Goal: Transaction & Acquisition: Purchase product/service

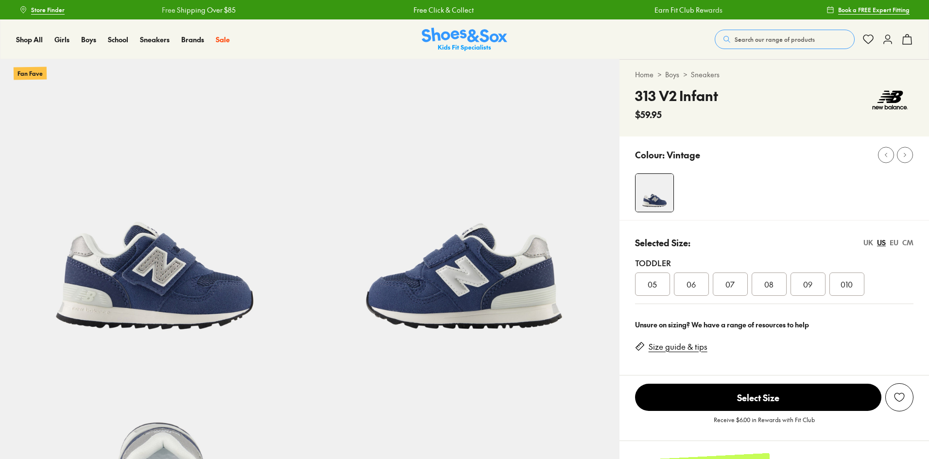
select select "*"
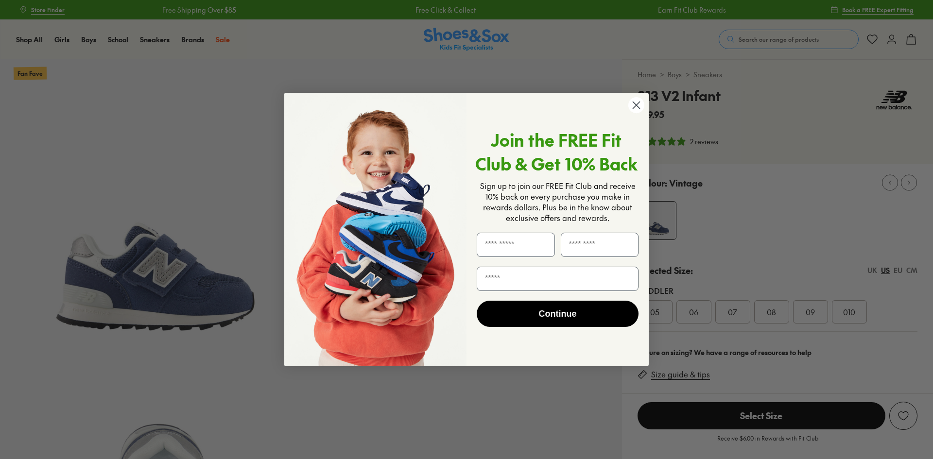
click at [633, 104] on circle "Close dialog" at bounding box center [637, 105] width 16 height 16
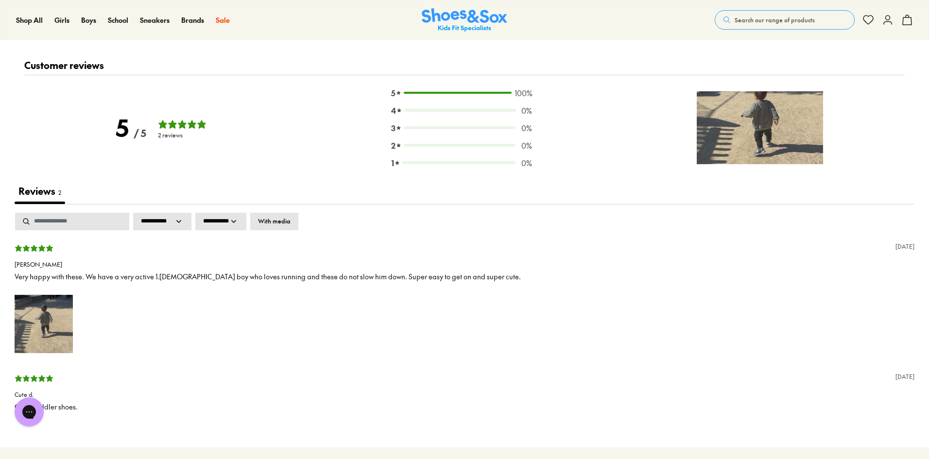
scroll to position [1406, 0]
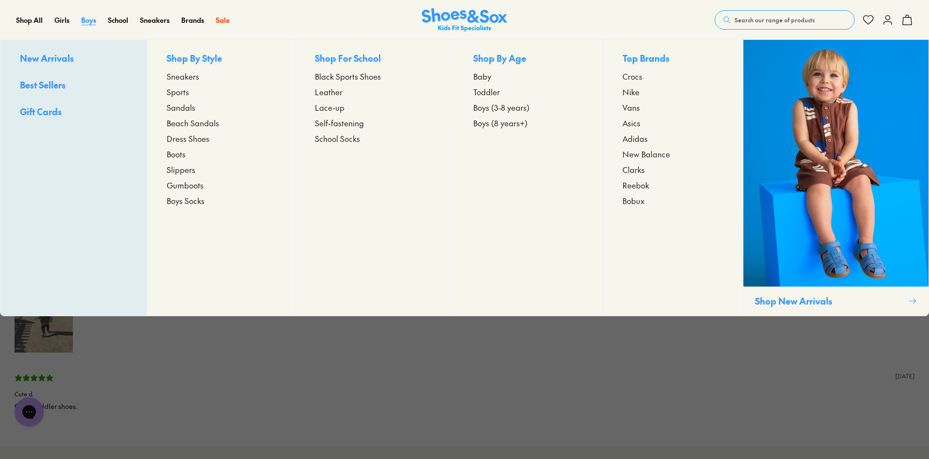
click at [88, 25] on link "Boys" at bounding box center [88, 20] width 15 height 10
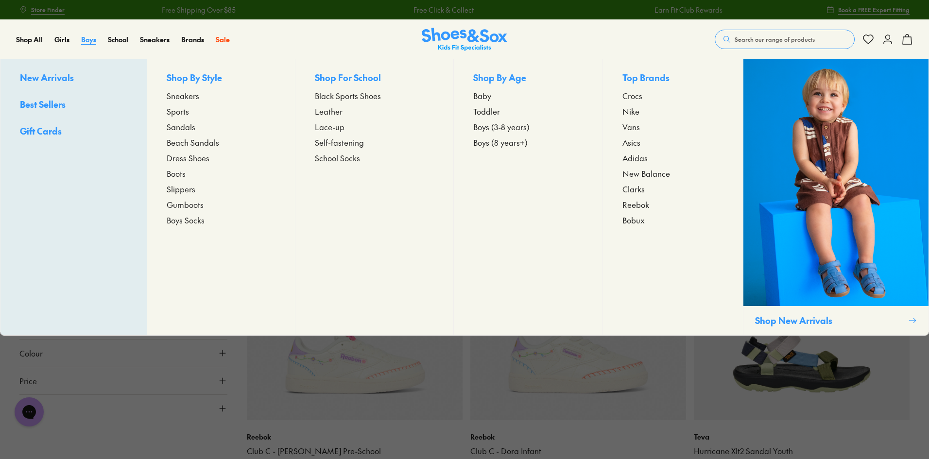
click at [88, 41] on span "Boys" at bounding box center [88, 40] width 15 height 10
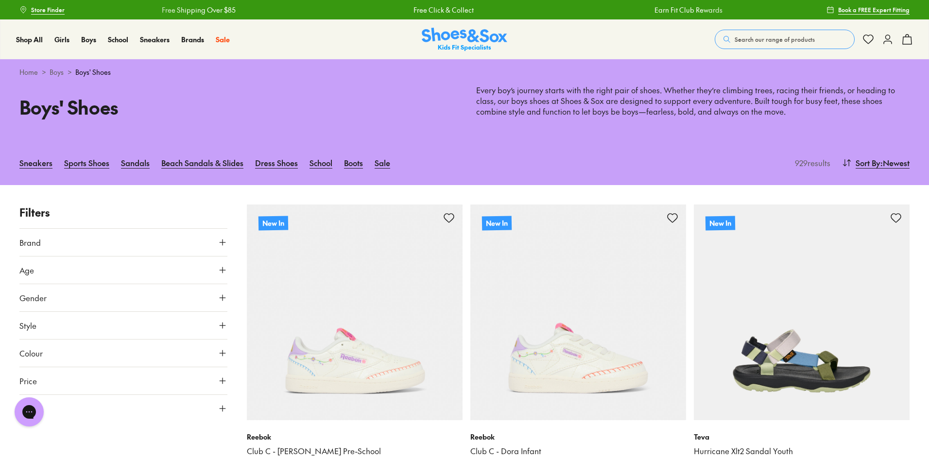
click at [199, 270] on button "Age" at bounding box center [123, 270] width 208 height 27
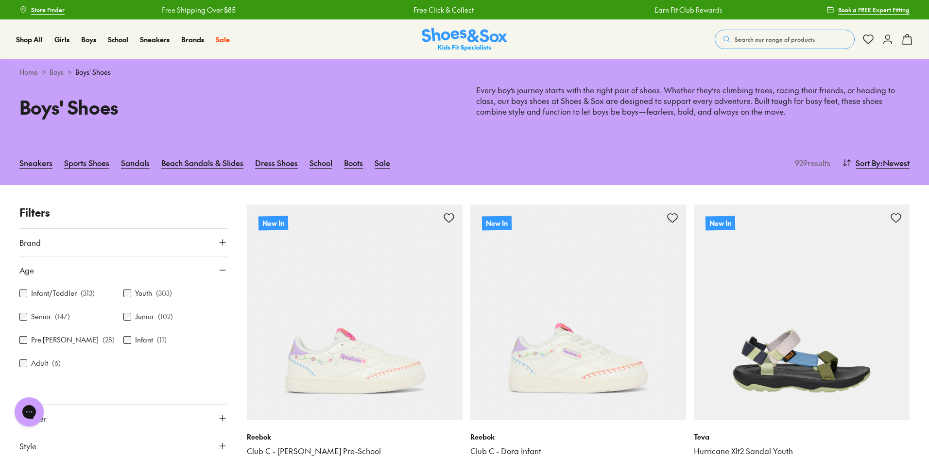
click at [65, 294] on label "Infant/Toddler" at bounding box center [54, 293] width 46 height 10
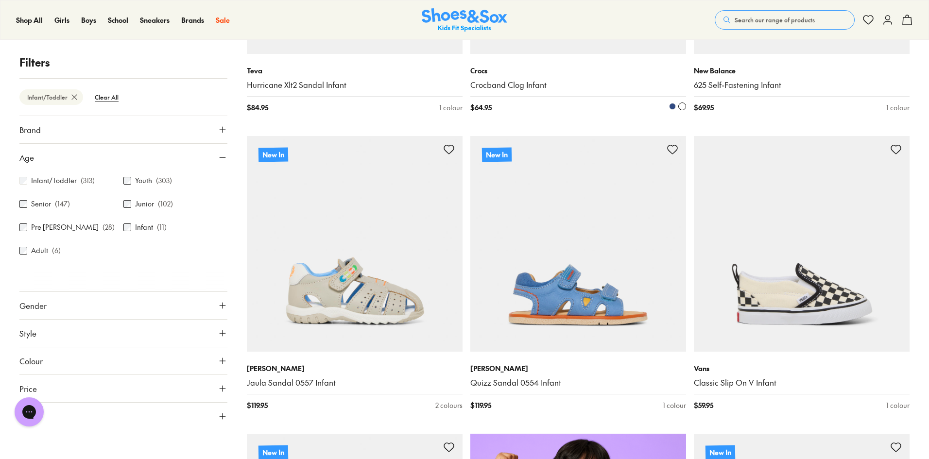
scroll to position [380, 0]
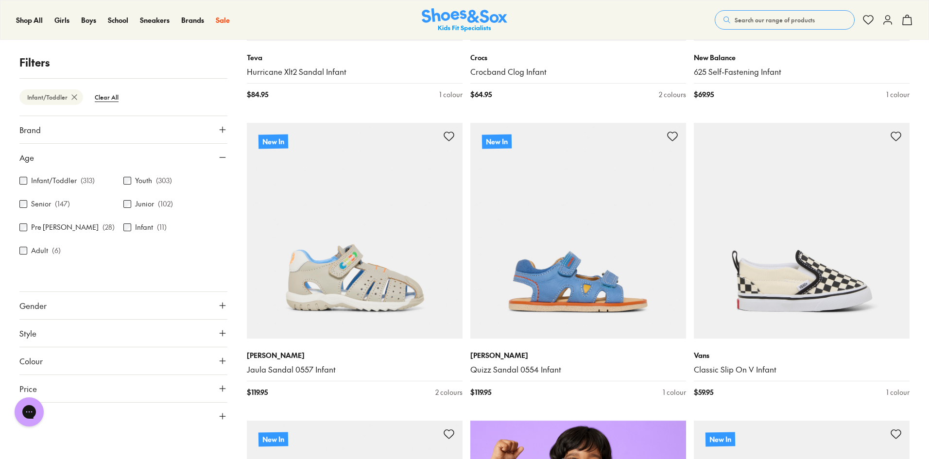
click at [94, 128] on button "Brand" at bounding box center [123, 129] width 208 height 27
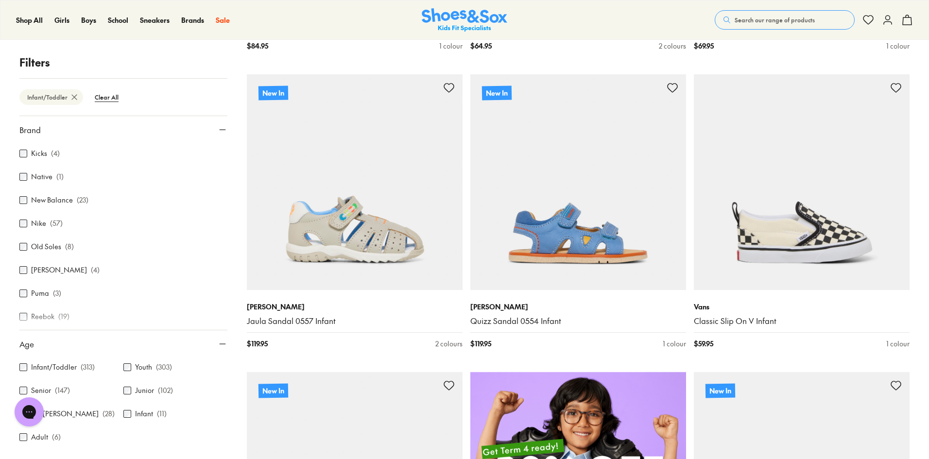
scroll to position [299, 0]
click at [43, 207] on label "New Balance" at bounding box center [52, 204] width 42 height 10
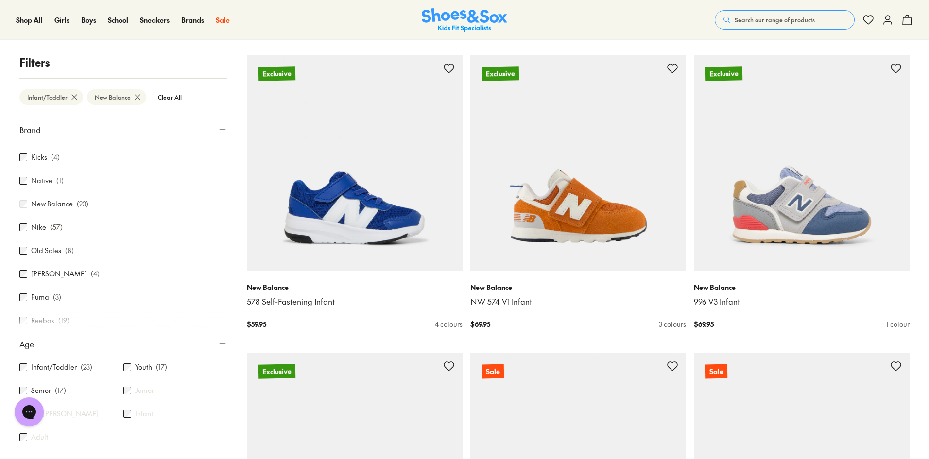
scroll to position [1313, 0]
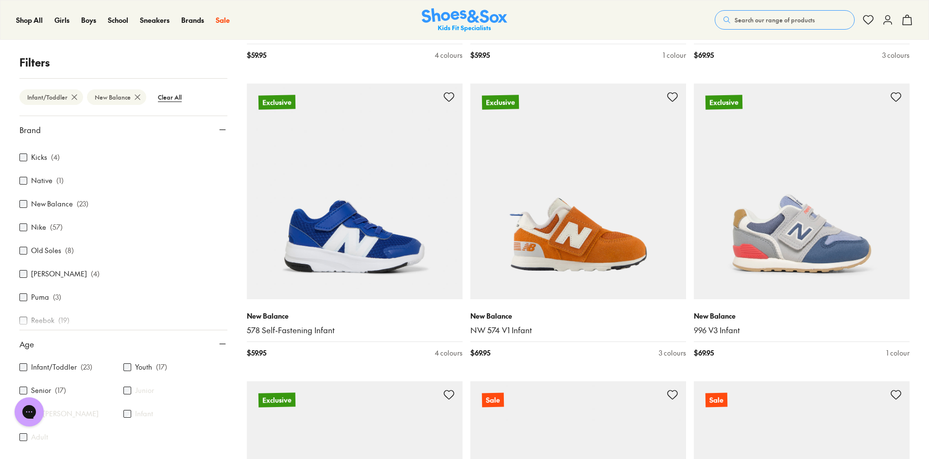
click at [466, 184] on div "New In New Balance 625 Self-Fastening Infant $ 69.95 1 colour New In New Balanc…" at bounding box center [578, 78] width 663 height 2372
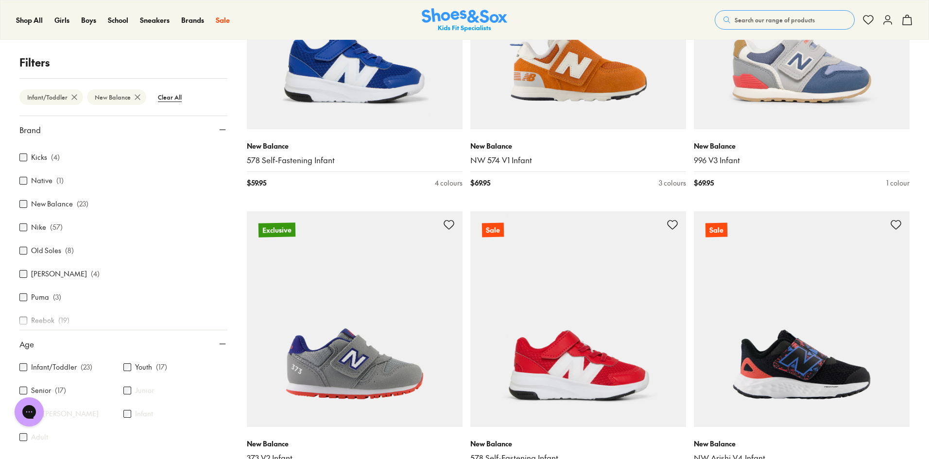
scroll to position [1266, 0]
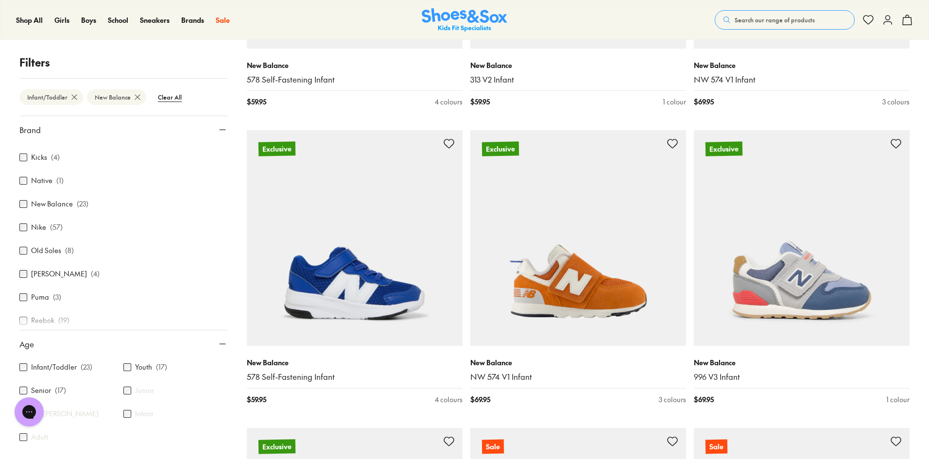
click at [687, 174] on div "New In New Balance 625 Self-Fastening Infant $ 69.95 1 colour New In New Balanc…" at bounding box center [578, 125] width 663 height 2372
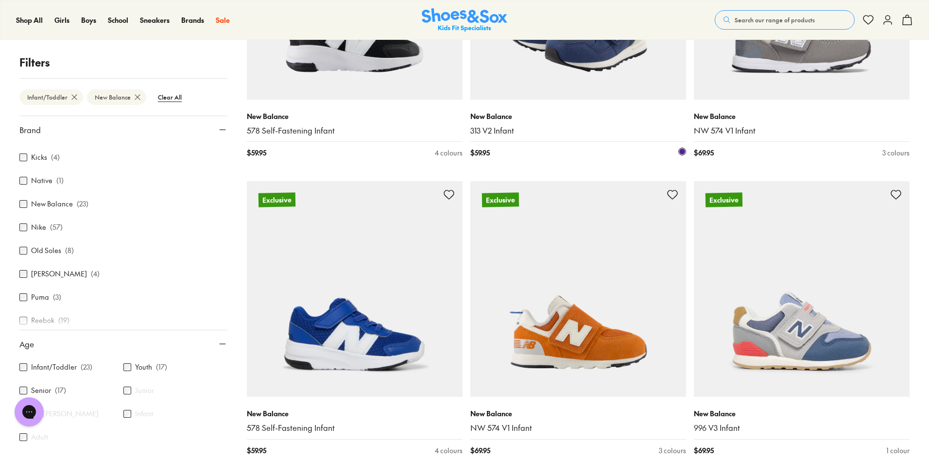
scroll to position [1217, 0]
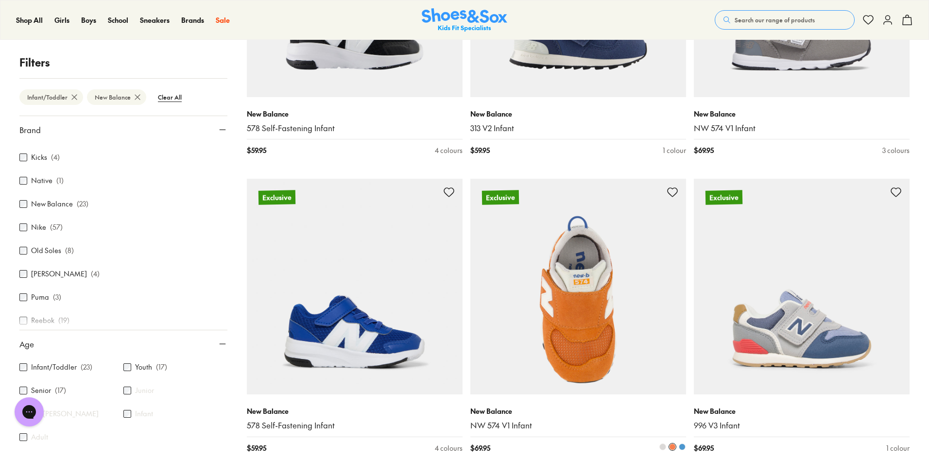
click at [581, 295] on img at bounding box center [579, 287] width 216 height 216
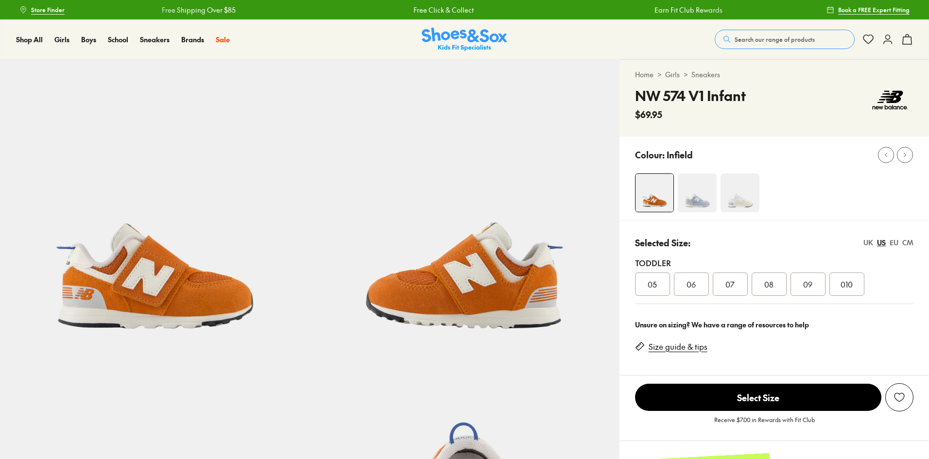
select select "*"
click at [701, 198] on img at bounding box center [697, 193] width 39 height 39
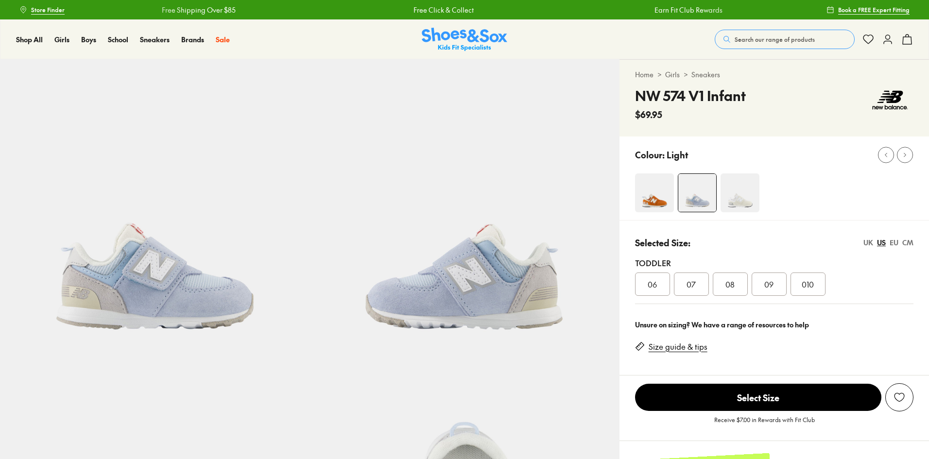
select select "*"
click at [734, 194] on img at bounding box center [740, 193] width 39 height 39
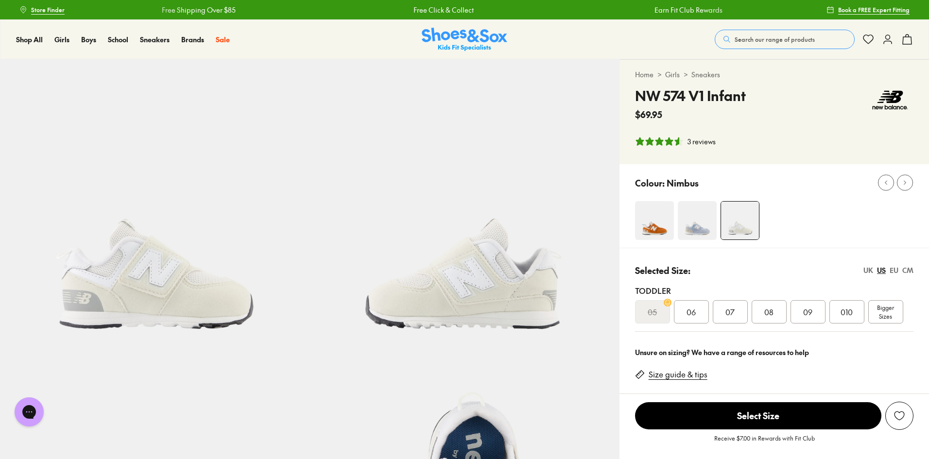
click at [702, 197] on div "Colour: Nimbus" at bounding box center [775, 206] width 310 height 84
select select "*"
click at [698, 210] on img at bounding box center [697, 220] width 39 height 39
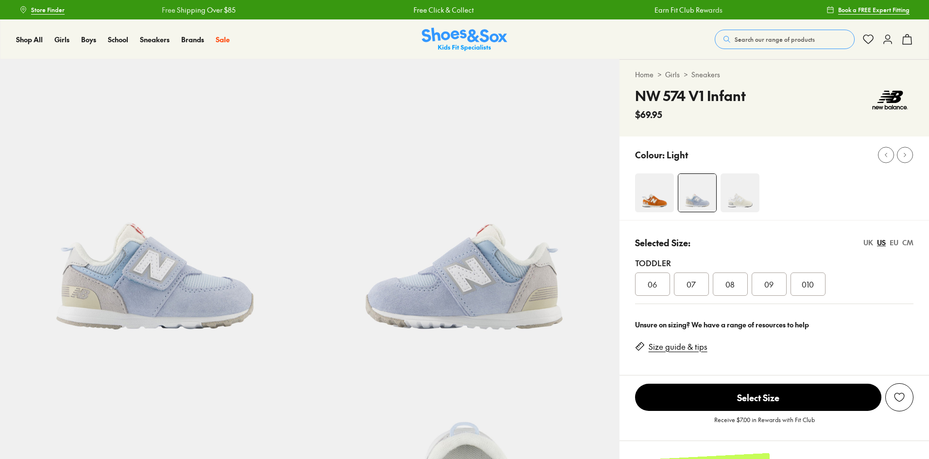
select select "*"
